Goal: Navigation & Orientation: Find specific page/section

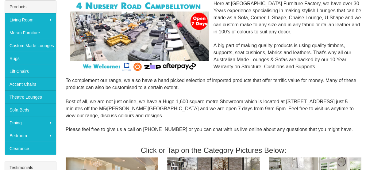
scroll to position [109, 0]
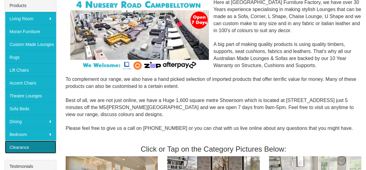
click at [24, 141] on link "Clearance" at bounding box center [30, 147] width 51 height 13
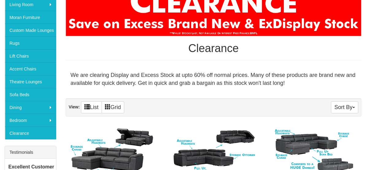
scroll to position [111, 0]
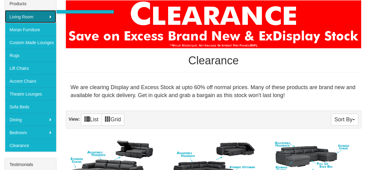
click at [50, 10] on link "Living Room" at bounding box center [30, 16] width 51 height 13
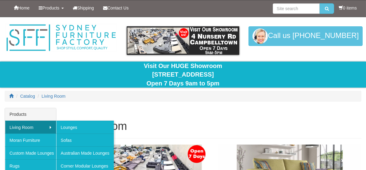
drag, startPoint x: 143, startPoint y: 118, endPoint x: 151, endPoint y: 116, distance: 8.3
click at [143, 120] on h1 "Living Room" at bounding box center [214, 126] width 296 height 12
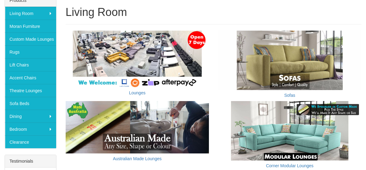
scroll to position [115, 0]
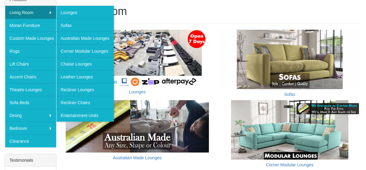
click at [146, 10] on div "Living Room" at bounding box center [214, 14] width 296 height 18
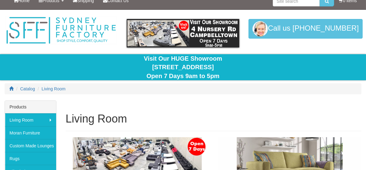
scroll to position [0, 0]
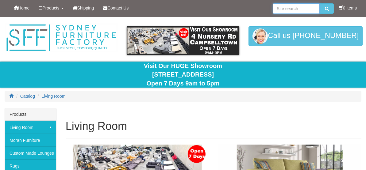
click at [286, 10] on input "search" at bounding box center [296, 8] width 47 height 10
type input "ottoman"
click at [320, 3] on button "submit" at bounding box center [327, 8] width 14 height 10
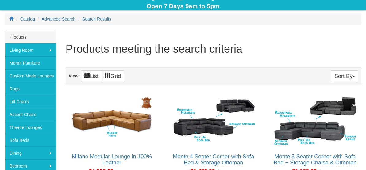
scroll to position [40, 0]
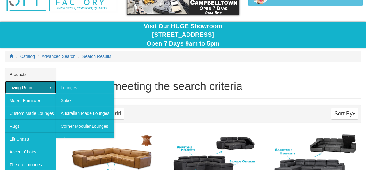
click at [51, 81] on link "Living Room" at bounding box center [30, 87] width 51 height 13
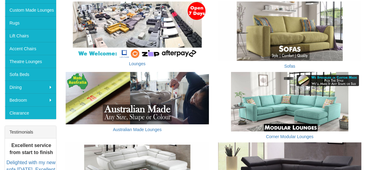
scroll to position [125, 0]
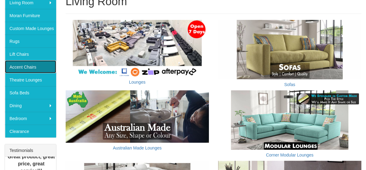
click at [34, 60] on link "Accent Chairs" at bounding box center [30, 66] width 51 height 13
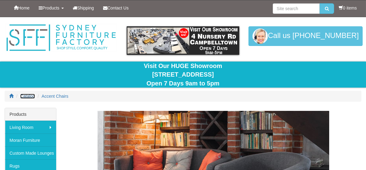
click at [30, 94] on span "Catalog" at bounding box center [27, 96] width 15 height 5
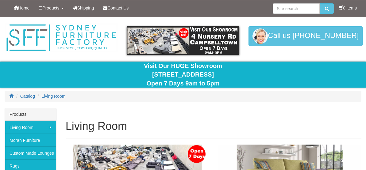
scroll to position [125, 0]
